Goal: Find specific page/section: Find specific page/section

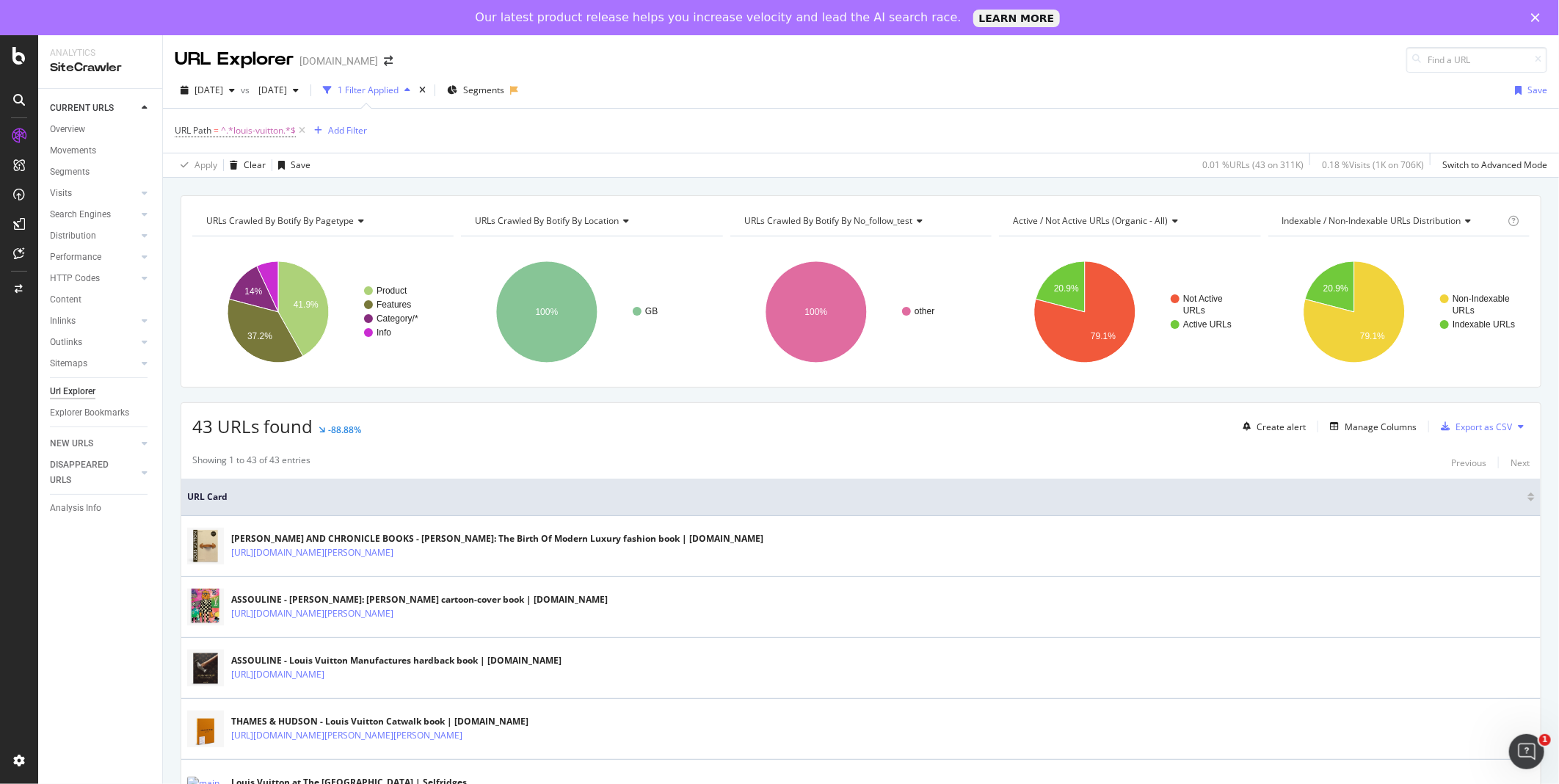
scroll to position [1386, 0]
